Goal: Information Seeking & Learning: Learn about a topic

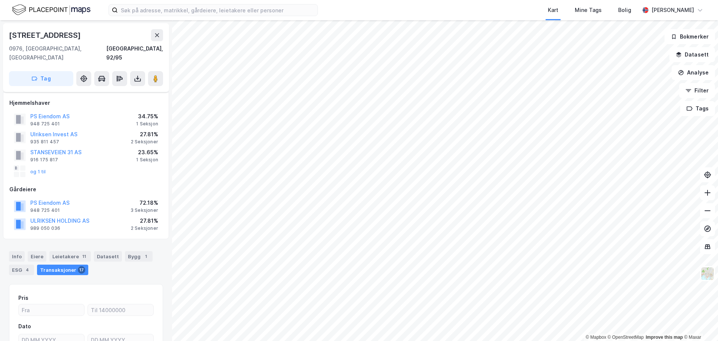
scroll to position [6, 0]
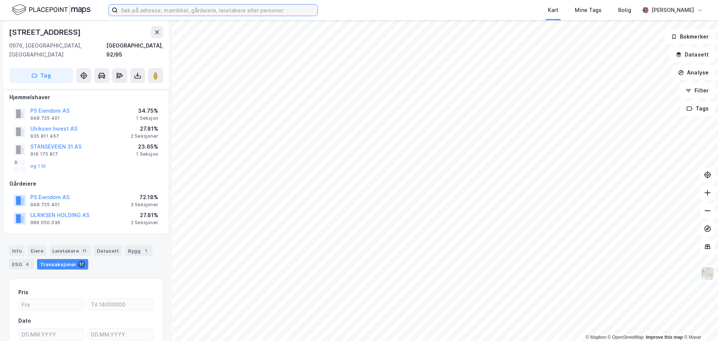
click at [203, 14] on input at bounding box center [218, 9] width 200 height 11
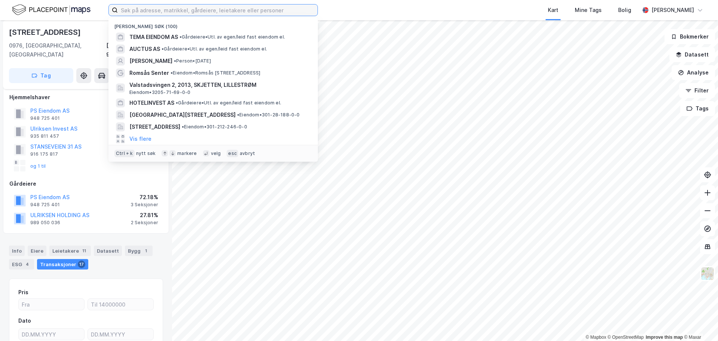
paste input "[PERSON_NAME]"
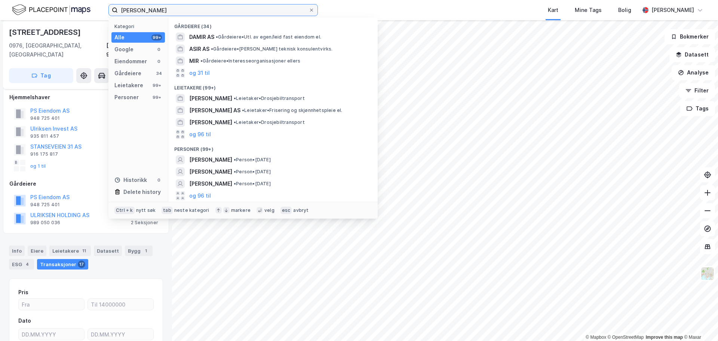
type input "[PERSON_NAME]"
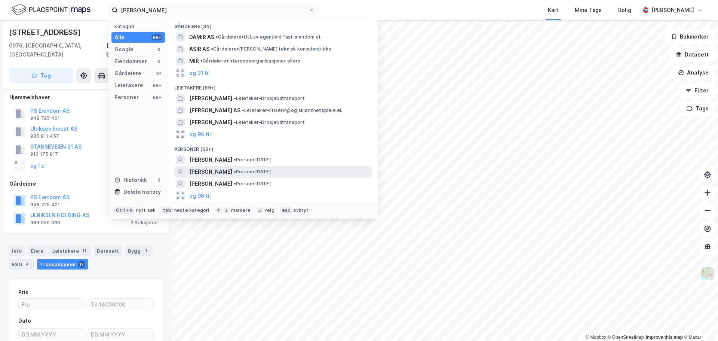
click at [229, 172] on span "[PERSON_NAME]" at bounding box center [210, 171] width 43 height 9
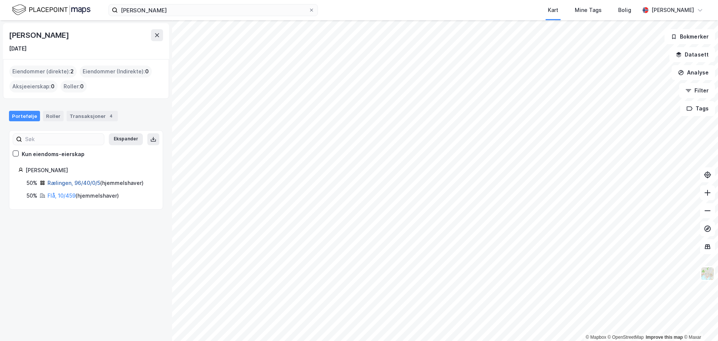
click at [71, 183] on link "Rælingen, 96/40/0/5" at bounding box center [74, 183] width 53 height 6
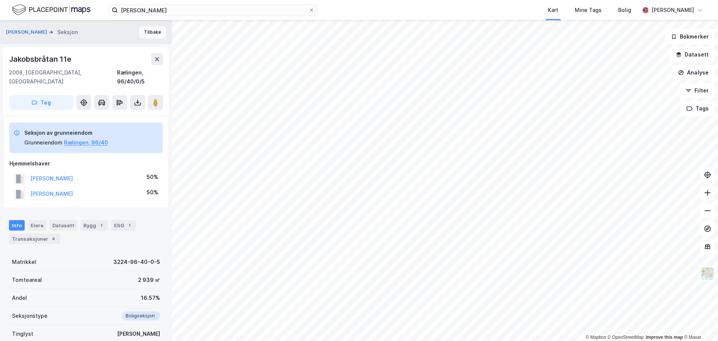
click at [154, 31] on button "Tilbake" at bounding box center [152, 32] width 27 height 12
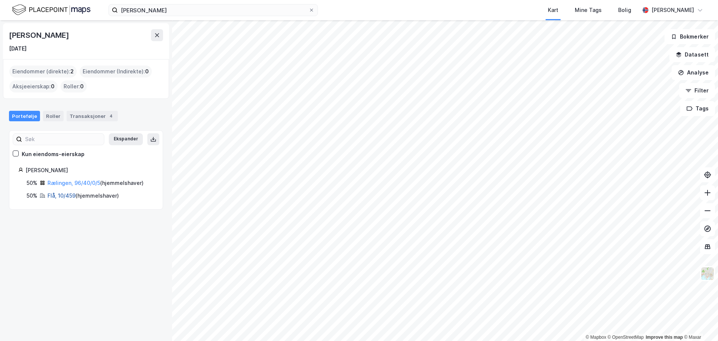
click at [62, 195] on link "Flå, 10/459" at bounding box center [62, 195] width 28 height 6
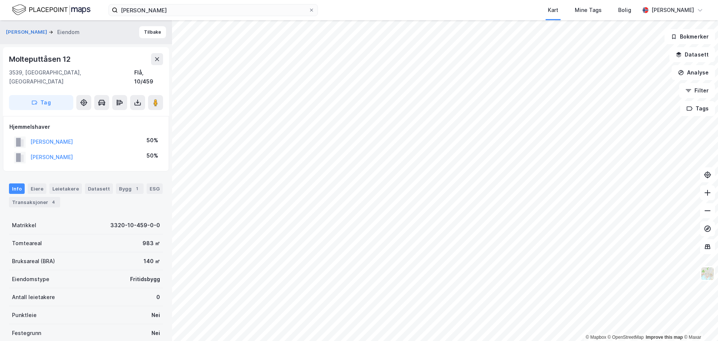
scroll to position [2, 0]
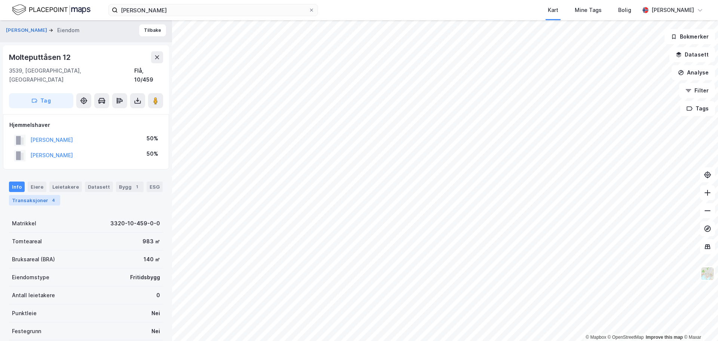
click at [37, 195] on div "Transaksjoner 4" at bounding box center [34, 200] width 51 height 10
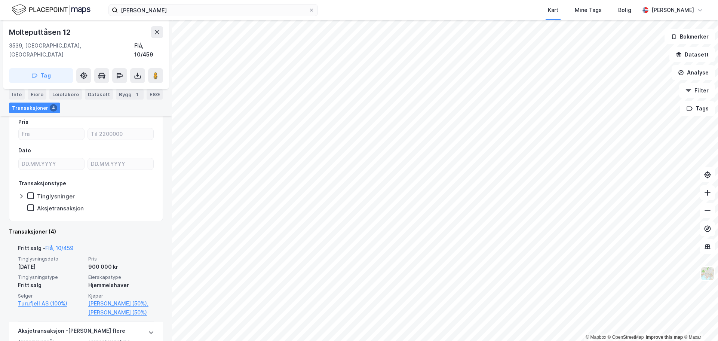
scroll to position [156, 0]
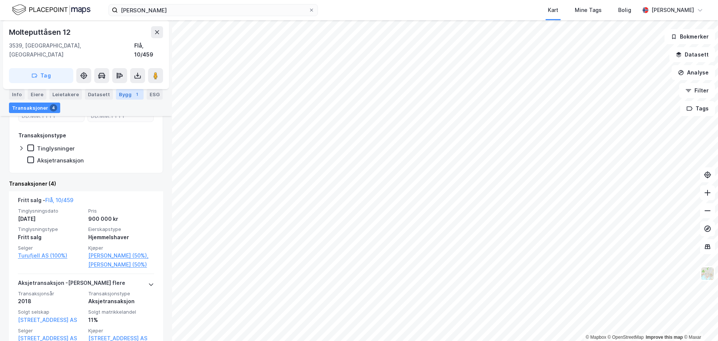
click at [133, 96] on div "1" at bounding box center [136, 94] width 7 height 7
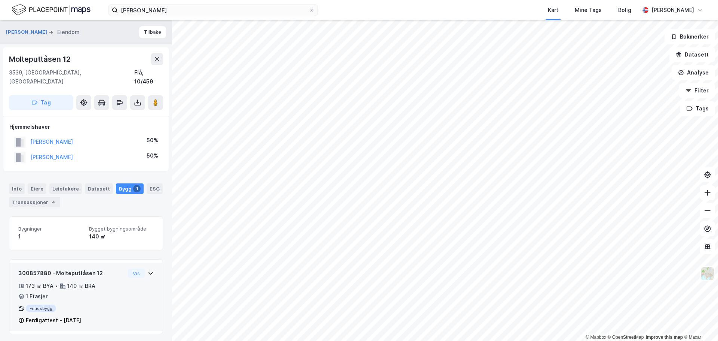
click at [104, 281] on div "173 ㎡ BYA • 140 ㎡ BRA • 1 Etasjer" at bounding box center [71, 290] width 107 height 19
